Goal: Information Seeking & Learning: Understand process/instructions

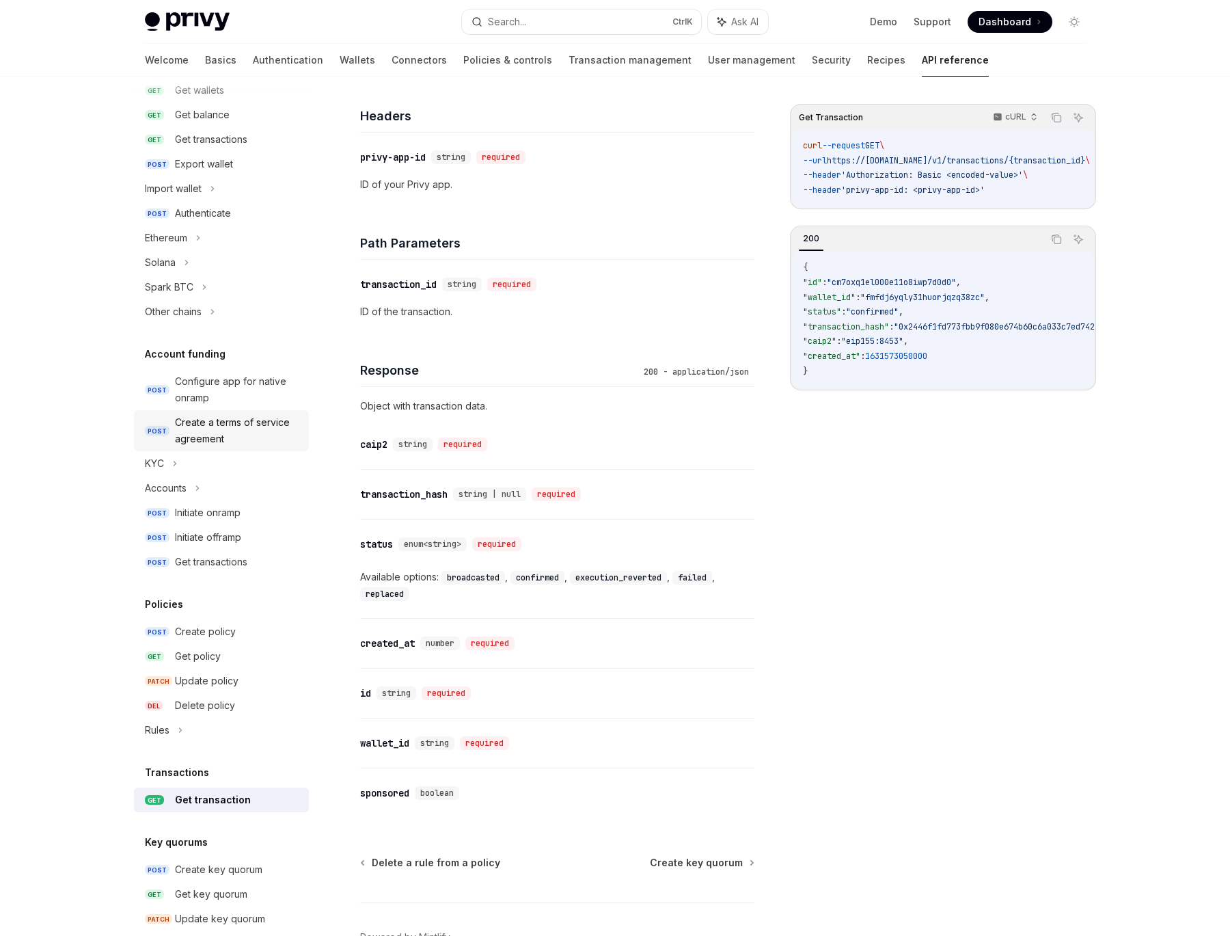
scroll to position [238, 0]
click at [217, 513] on div "Initiate onramp" at bounding box center [208, 511] width 66 height 16
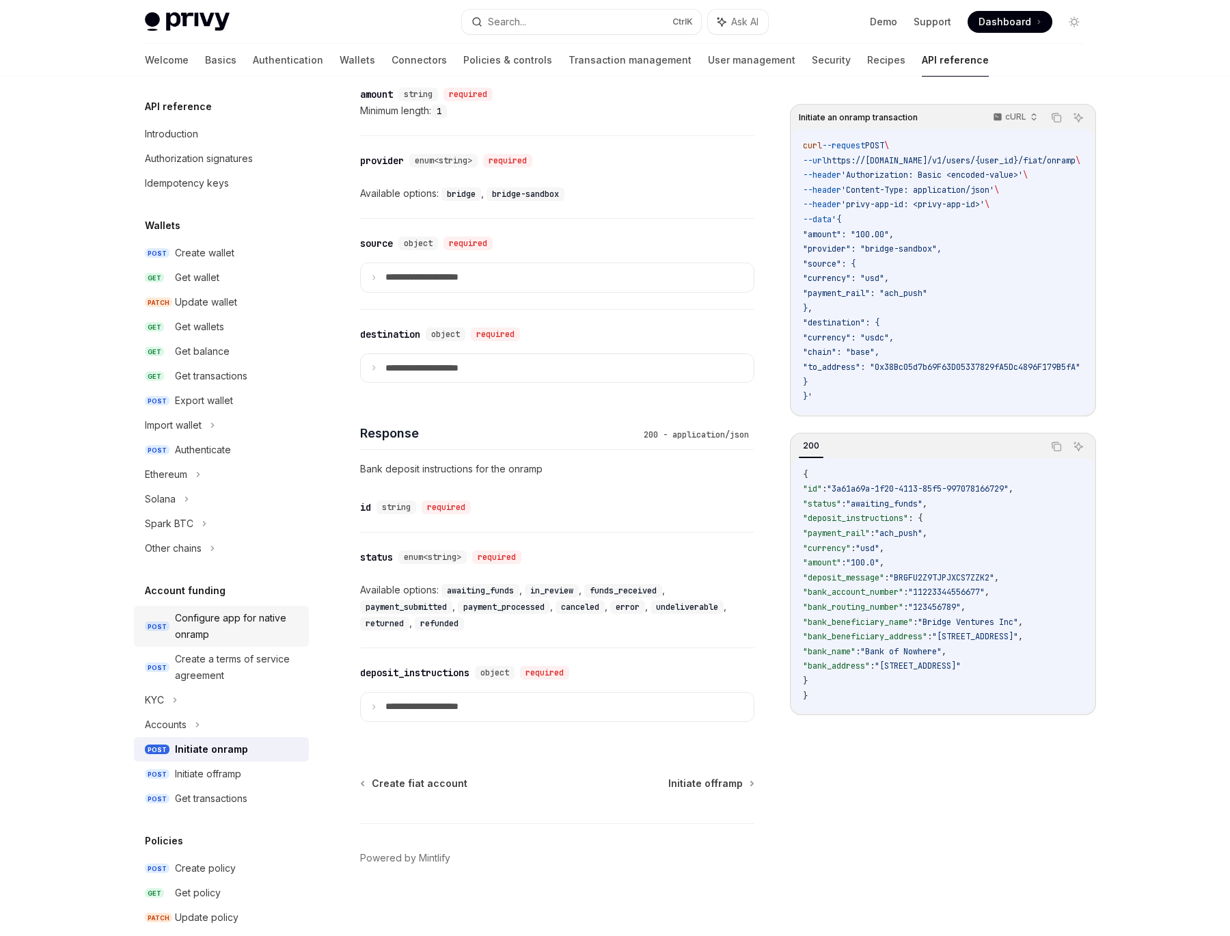
click at [251, 627] on div "Configure app for native onramp" at bounding box center [238, 626] width 126 height 33
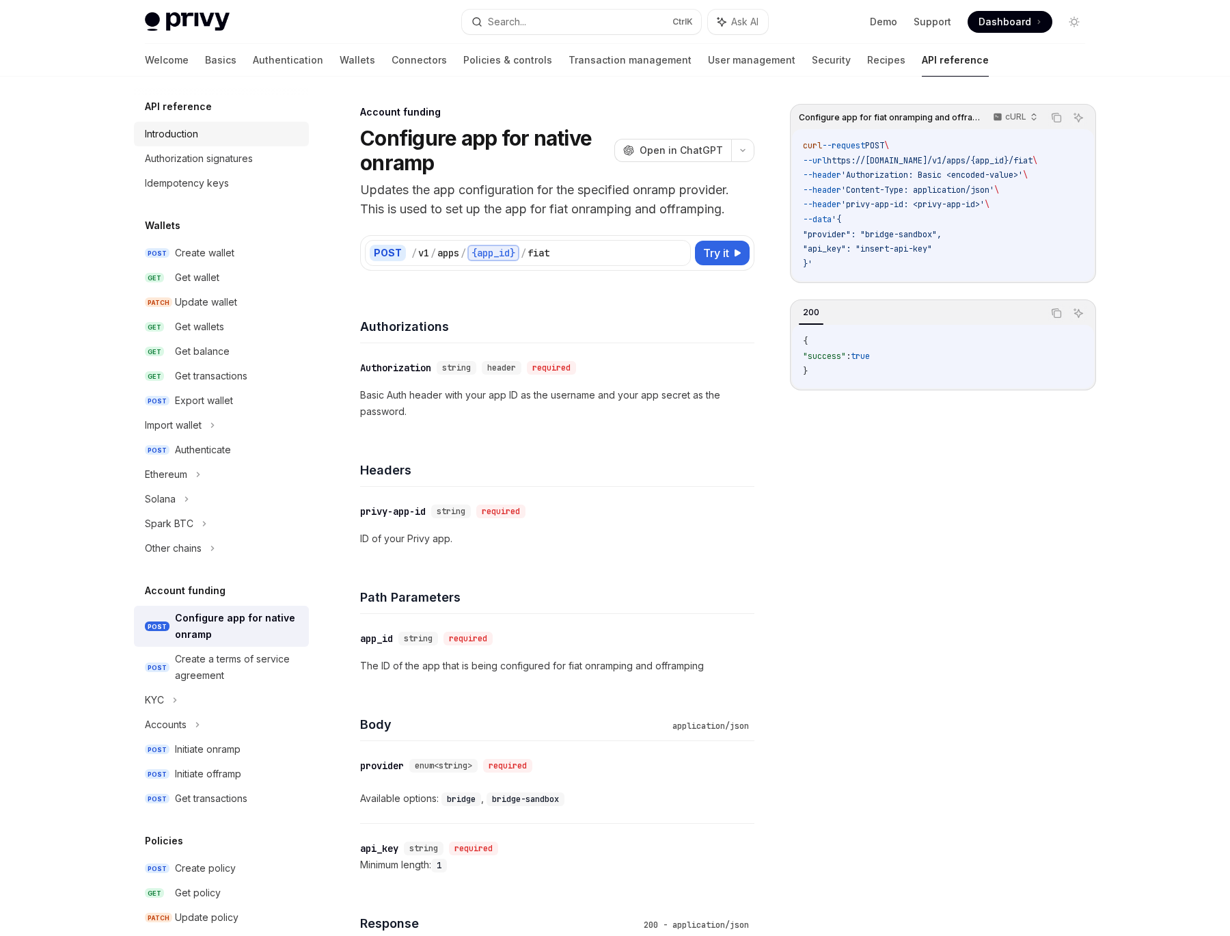
click at [228, 130] on div "Introduction" at bounding box center [223, 134] width 156 height 16
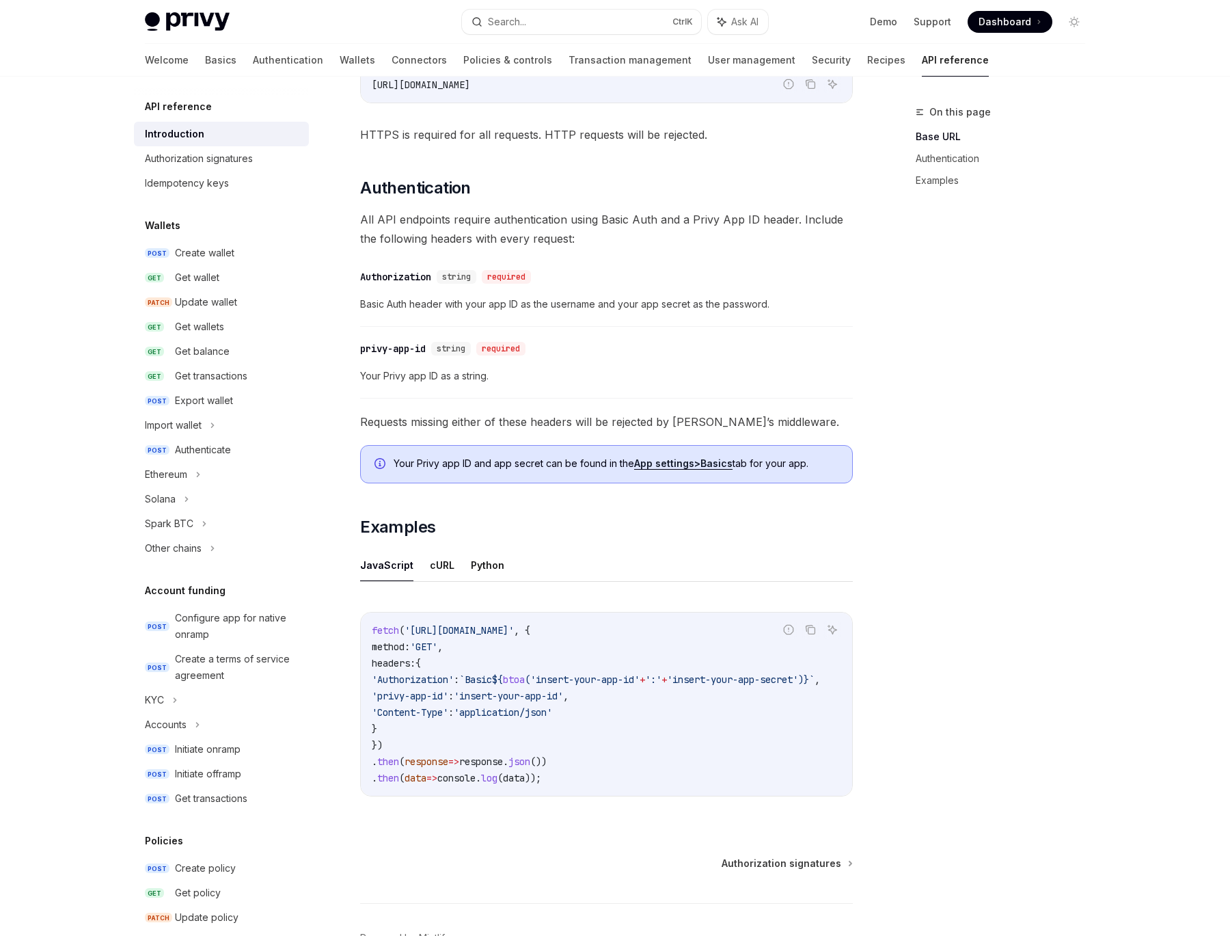
scroll to position [426, 0]
click at [1005, 511] on div "On this page Base URL Authentication Examples" at bounding box center [993, 520] width 208 height 832
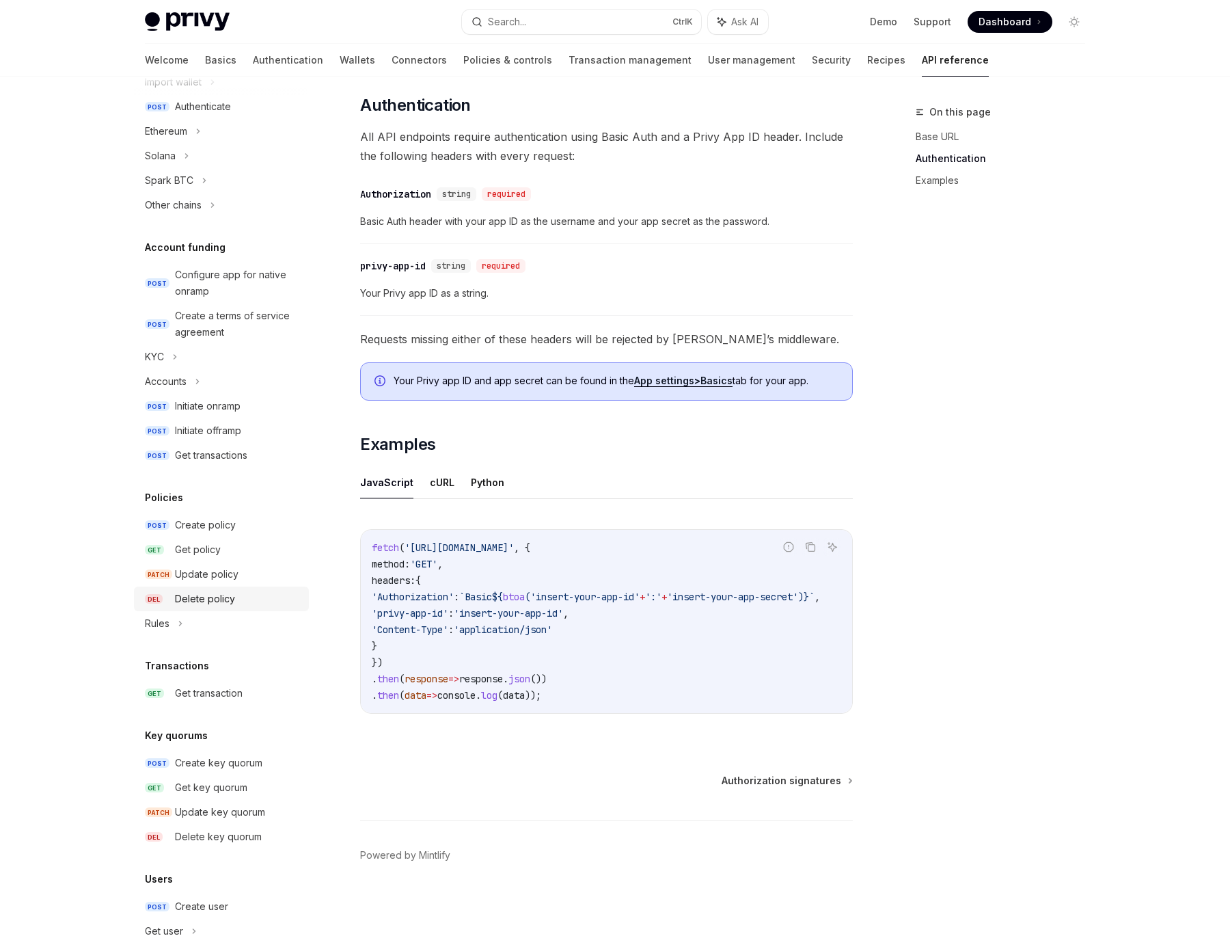
scroll to position [342, 0]
click at [218, 622] on div "Rules" at bounding box center [221, 624] width 175 height 25
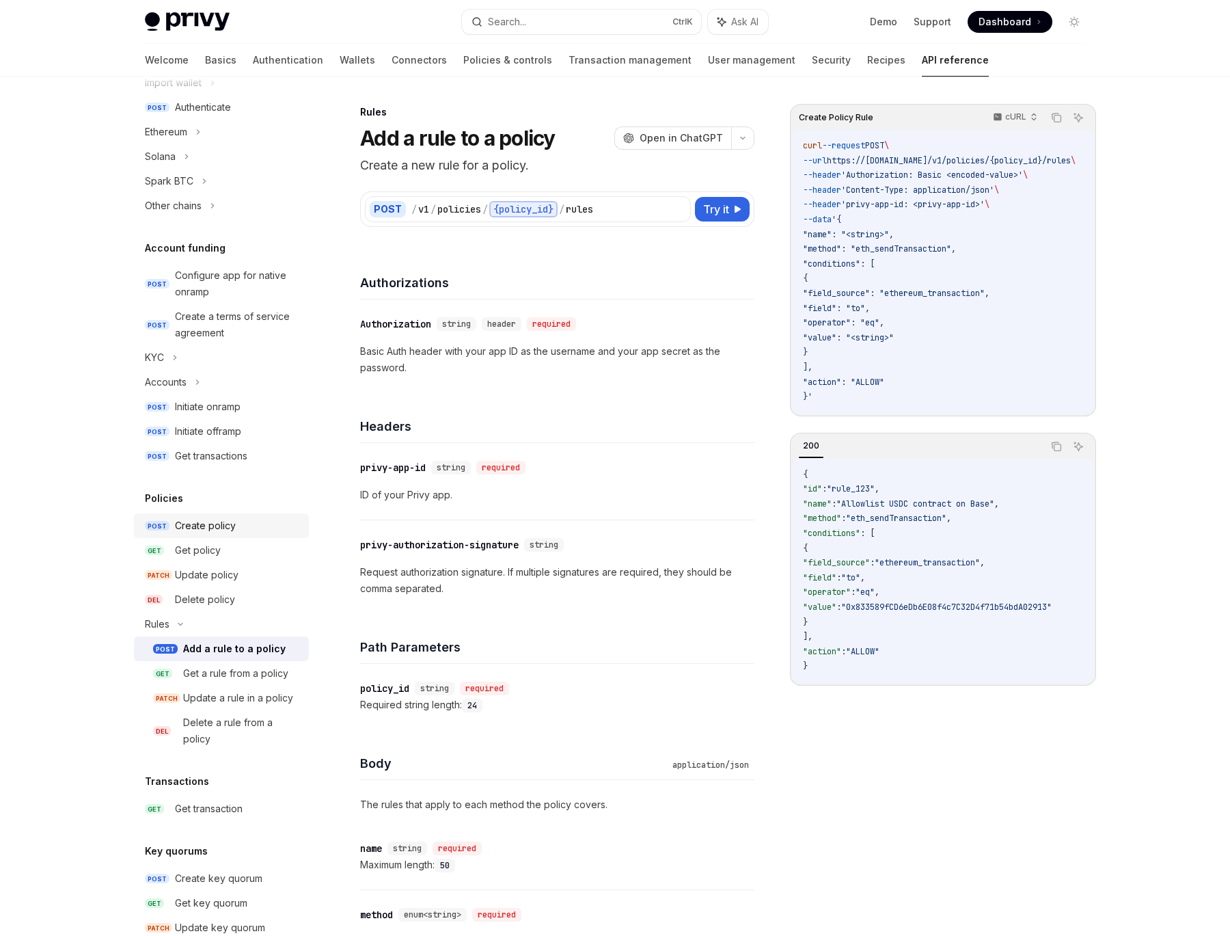
click at [207, 528] on div "Create policy" at bounding box center [205, 525] width 61 height 16
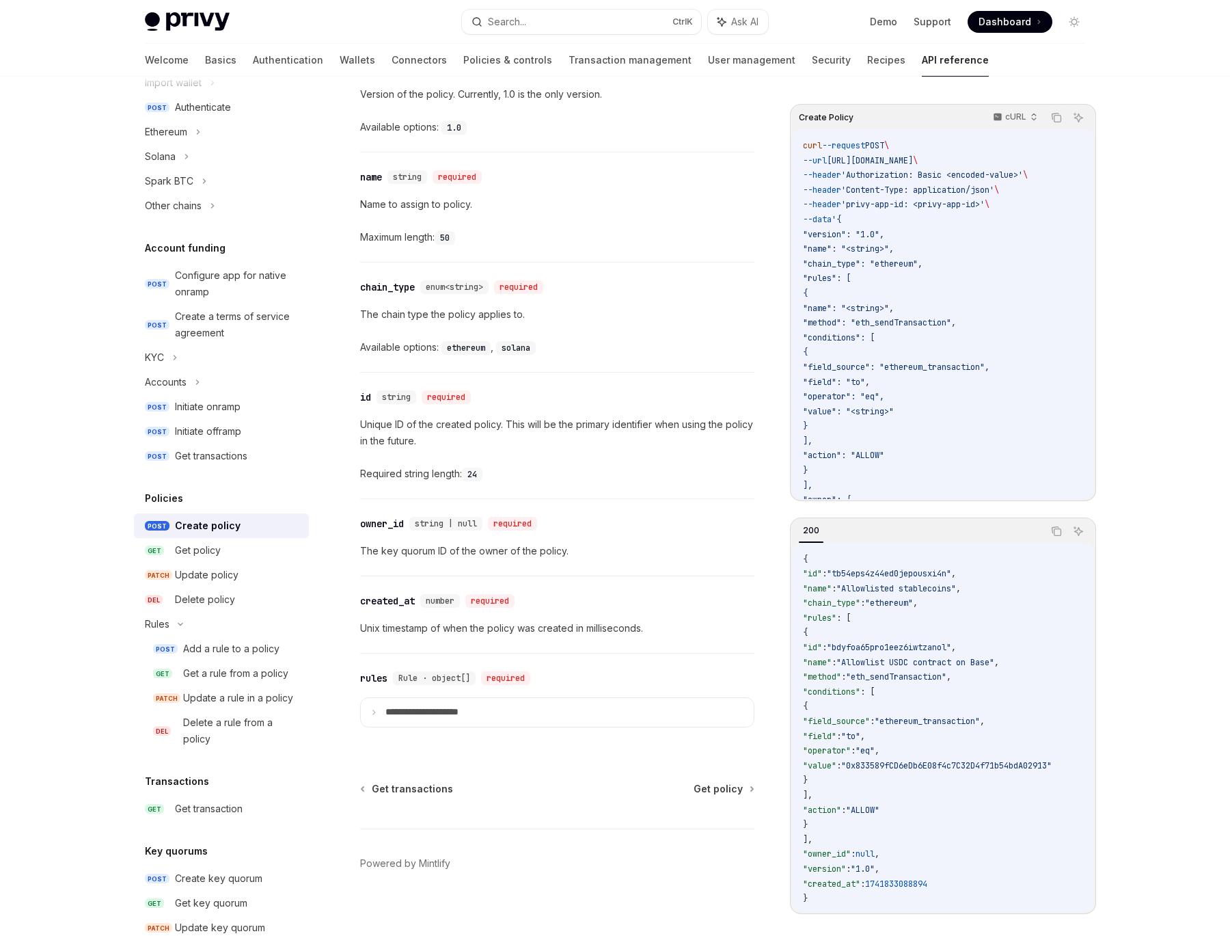
scroll to position [1407, 0]
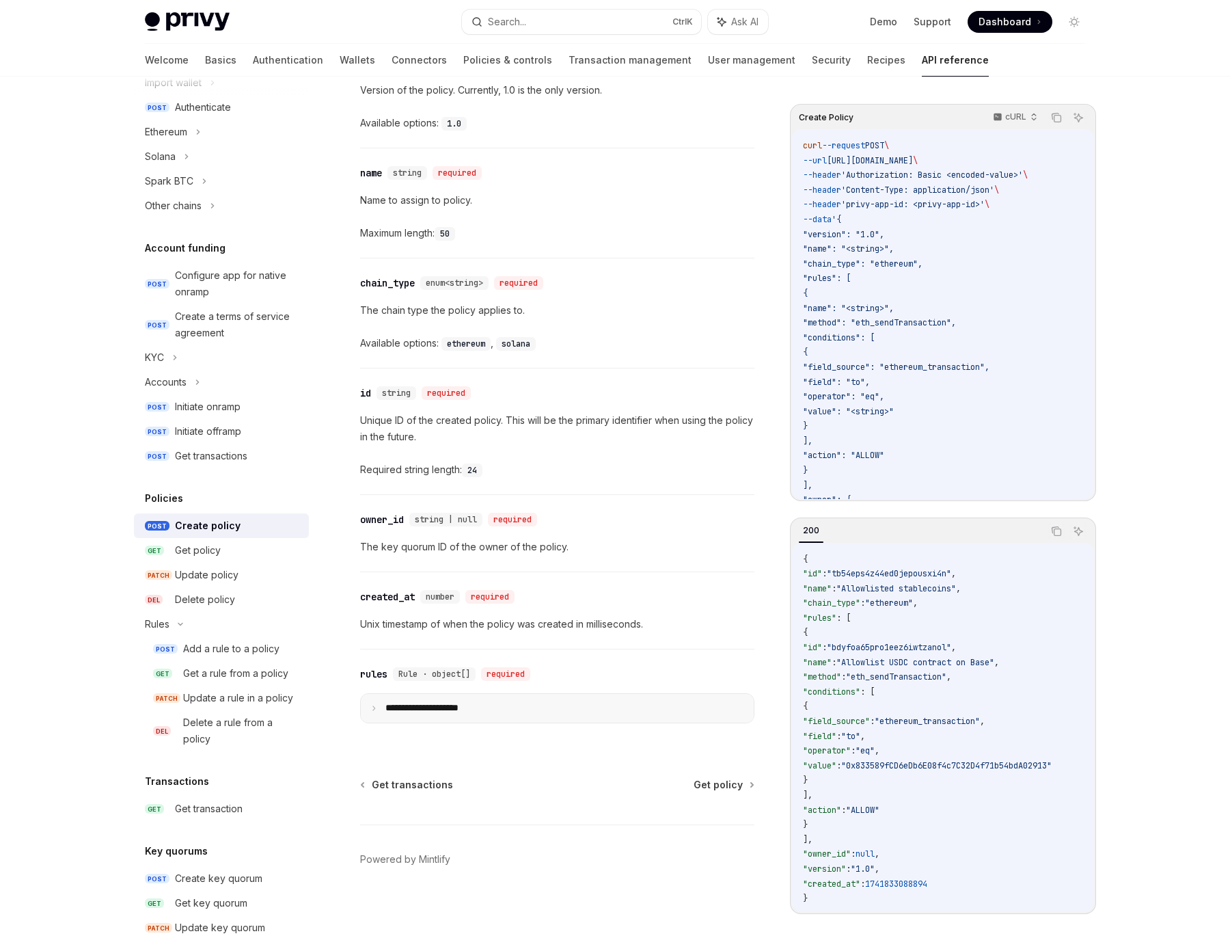
click at [506, 694] on summary "**********" at bounding box center [557, 708] width 393 height 29
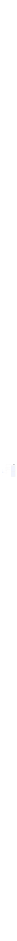
scroll to position [263, 0]
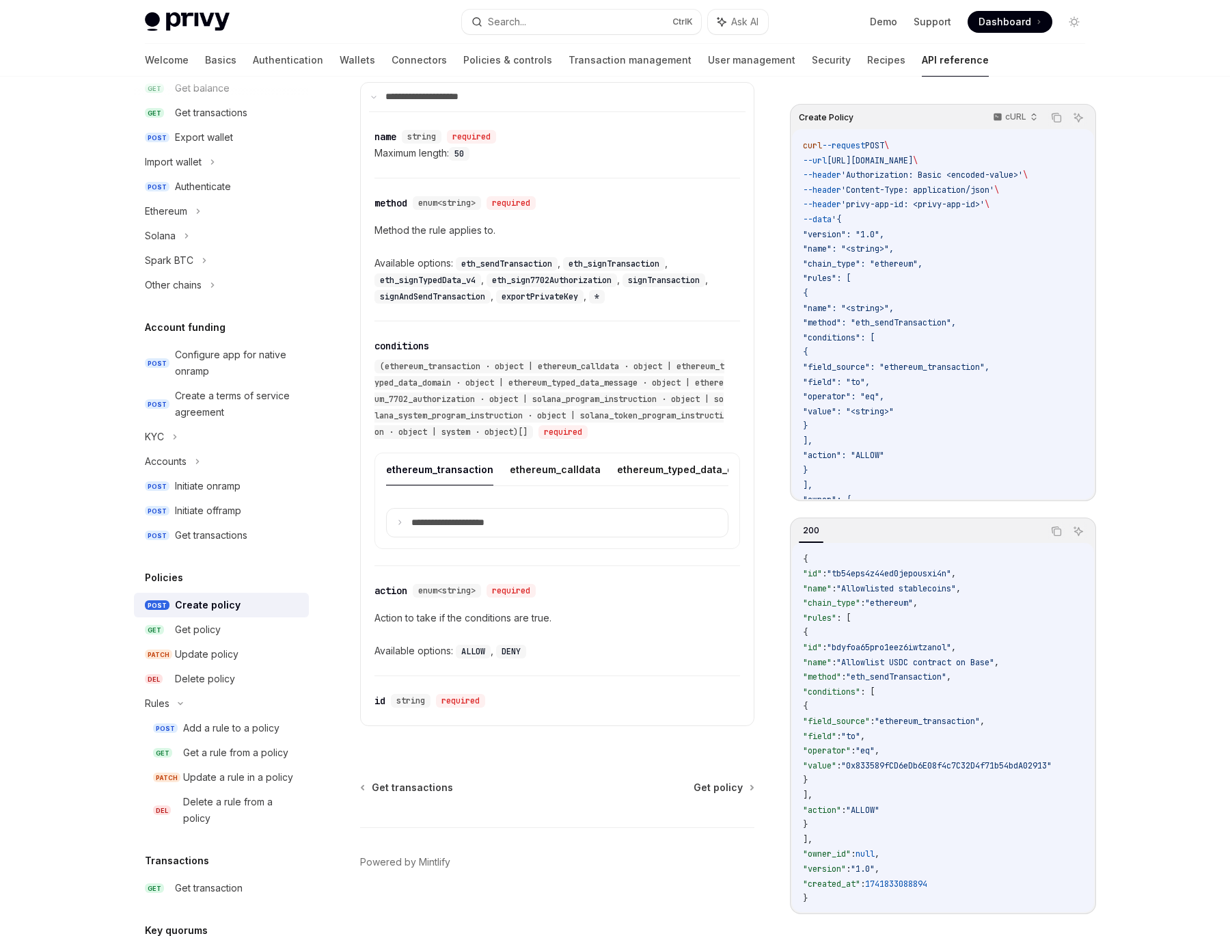
type textarea "*"
